Goal: Task Accomplishment & Management: Use online tool/utility

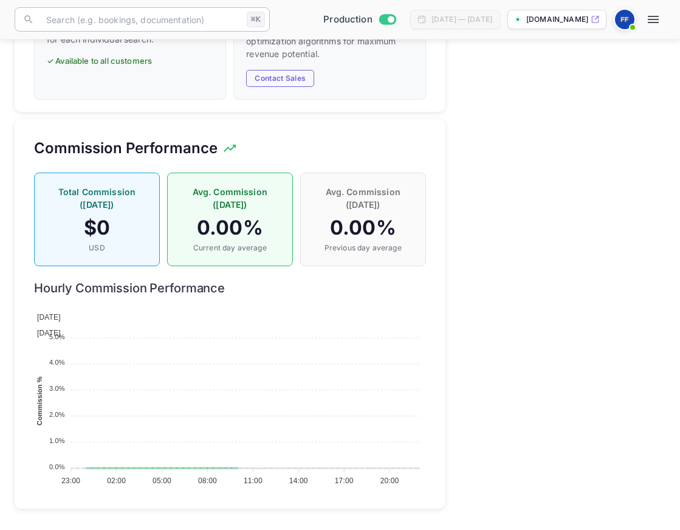
scroll to position [216, 392]
click at [662, 21] on button "button" at bounding box center [653, 19] width 24 height 24
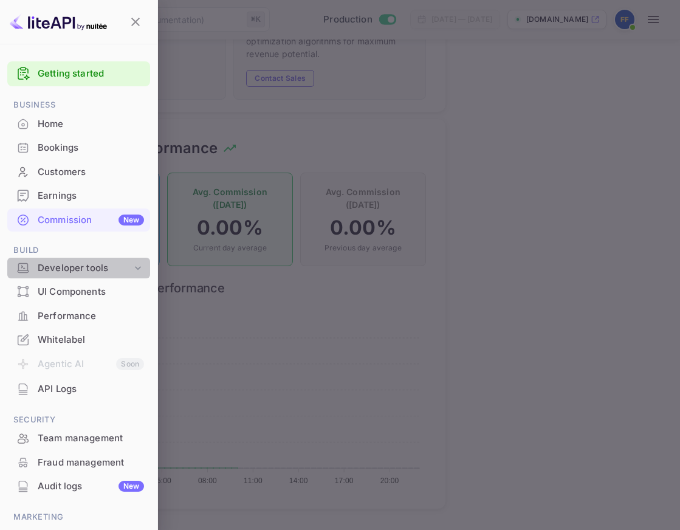
click at [106, 268] on div "Developer tools" at bounding box center [85, 268] width 94 height 14
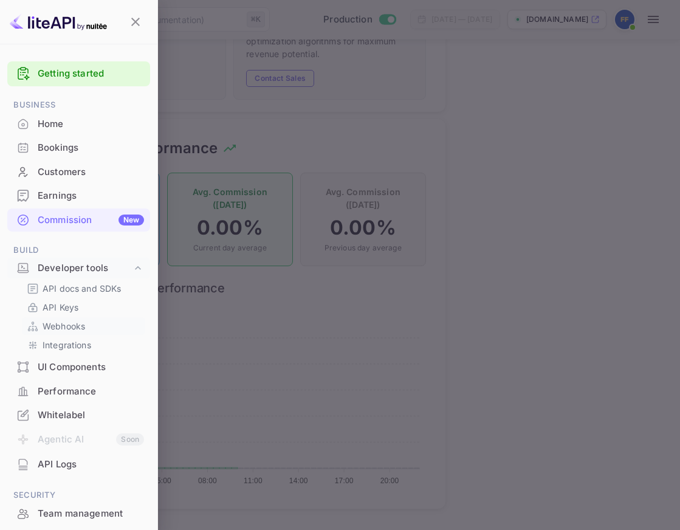
click at [90, 325] on link "Webhooks" at bounding box center [84, 326] width 114 height 13
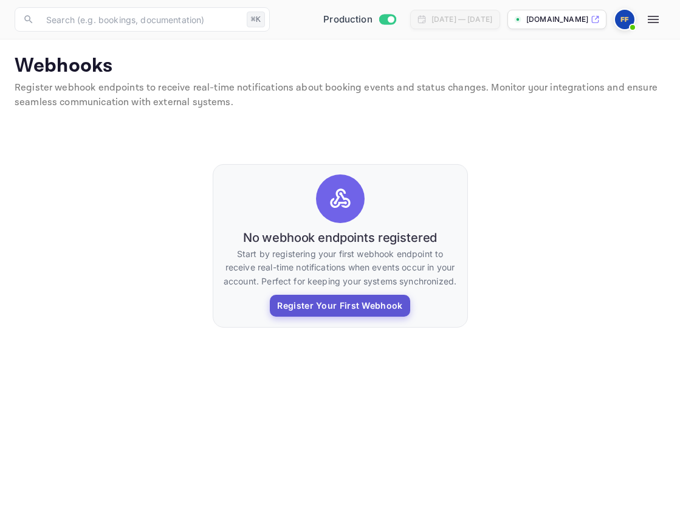
click at [331, 308] on button "Register Your First Webhook" at bounding box center [340, 306] width 140 height 22
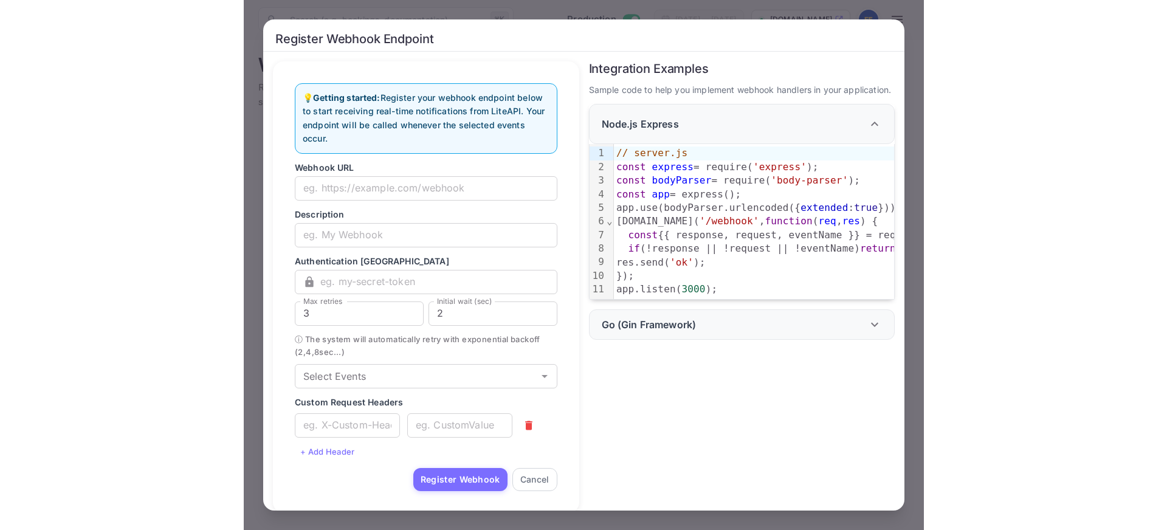
scroll to position [12, 0]
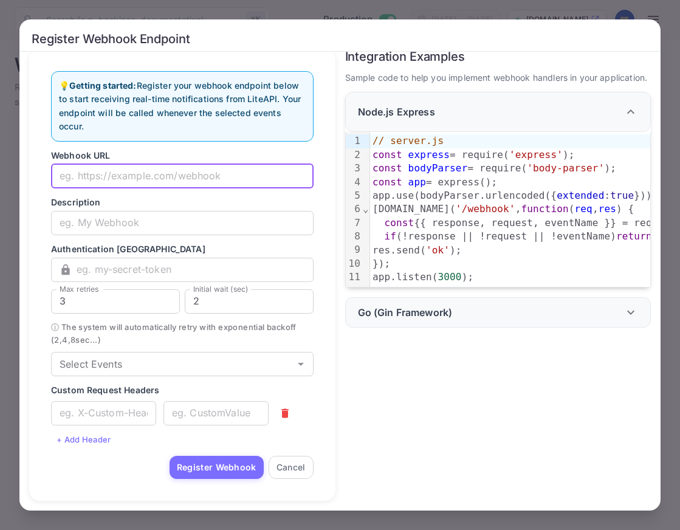
click at [177, 183] on input "text" at bounding box center [182, 176] width 263 height 24
click at [592, 5] on div "Register Webhook Endpoint 💡 Getting started: Register your webhook endpoint bel…" at bounding box center [340, 265] width 680 height 530
